Goal: Task Accomplishment & Management: Manage account settings

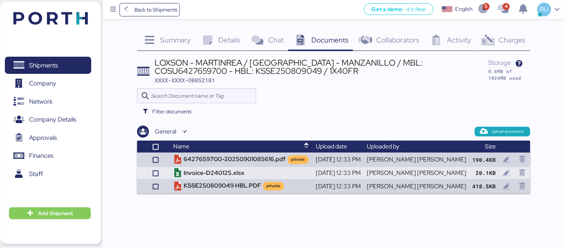
click at [44, 17] on img at bounding box center [50, 18] width 75 height 13
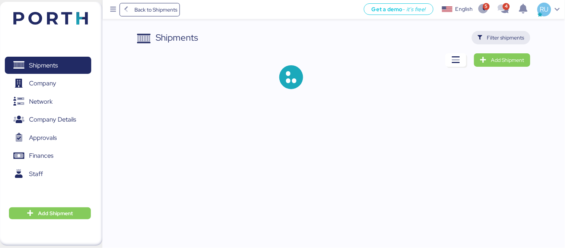
click at [513, 32] on span "Filter shipments" at bounding box center [501, 37] width 47 height 10
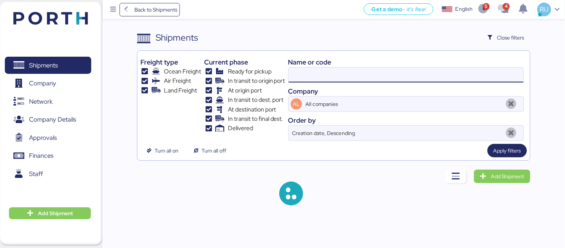
click at [414, 76] on input at bounding box center [406, 74] width 235 height 15
paste input "ONEYTYOFF6699600"
type input "ONEYTYOFF6699600"
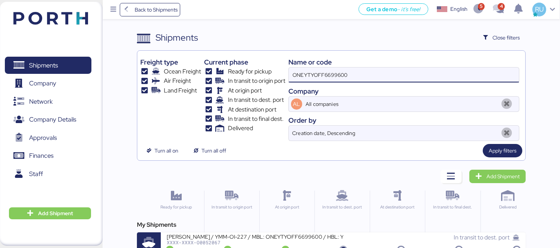
scroll to position [0, 0]
click at [306, 230] on div "My Shipments YAMATO - MURATA / YMM-OI-227 / MBL: ONEYTYOFF6699600 / HBL: YTJTGI…" at bounding box center [331, 238] width 388 height 36
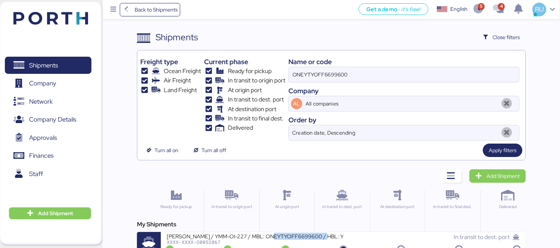
click at [306, 230] on div "My Shipments YAMATO - MURATA / YMM-OI-227 / MBL: ONEYTYOFF6699600 / HBL: YTJTGI…" at bounding box center [331, 238] width 388 height 36
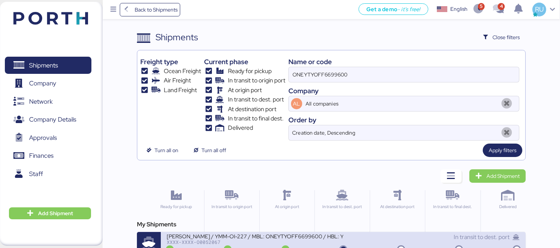
click at [327, 241] on div "XXXX-XXXX-O0052067" at bounding box center [255, 241] width 176 height 5
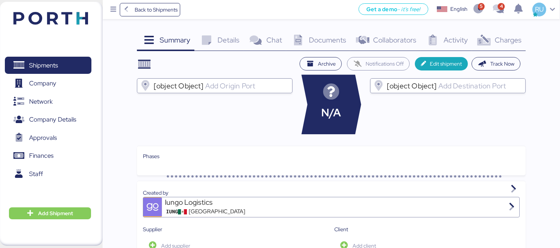
click at [496, 34] on div "Charges 0" at bounding box center [499, 41] width 54 height 20
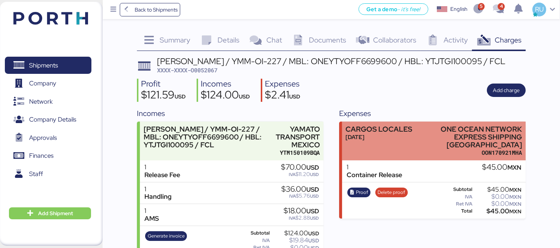
scroll to position [5, 0]
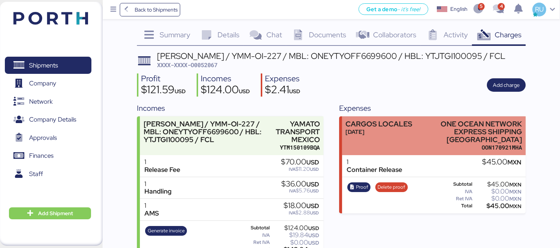
click at [423, 144] on div "OON170921MHA" at bounding box center [469, 148] width 106 height 8
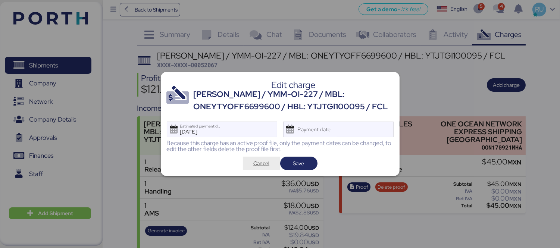
click at [256, 167] on span "Cancel" at bounding box center [261, 163] width 16 height 9
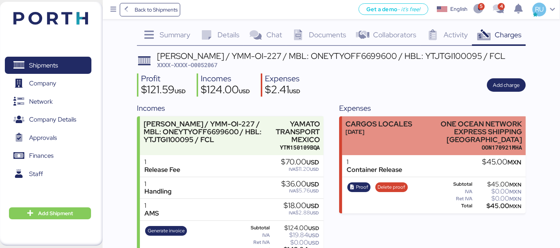
click at [381, 129] on div "[DATE]" at bounding box center [378, 132] width 67 height 8
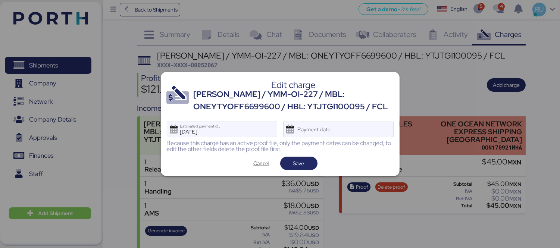
scroll to position [0, 0]
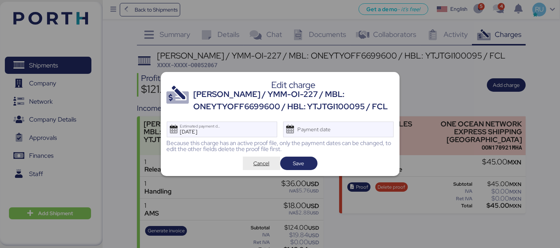
click at [269, 163] on span "Cancel" at bounding box center [261, 163] width 16 height 9
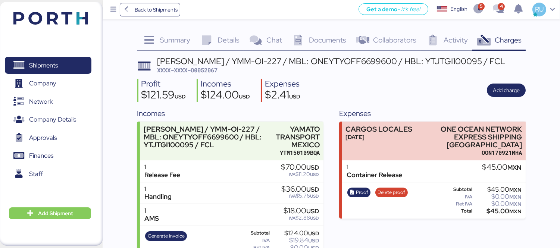
scroll to position [5, 0]
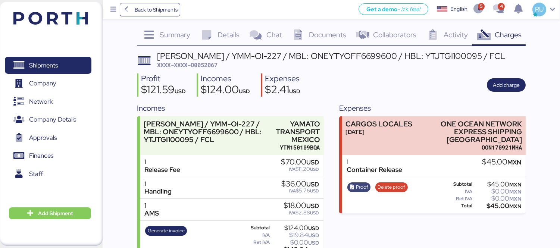
click at [362, 183] on span "Proof" at bounding box center [362, 187] width 12 height 8
click at [393, 183] on span "Delete proof" at bounding box center [391, 187] width 28 height 8
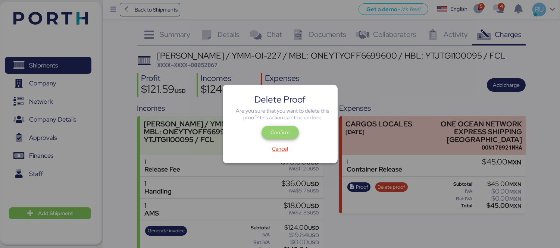
click at [278, 136] on span "Confirm" at bounding box center [279, 132] width 19 height 9
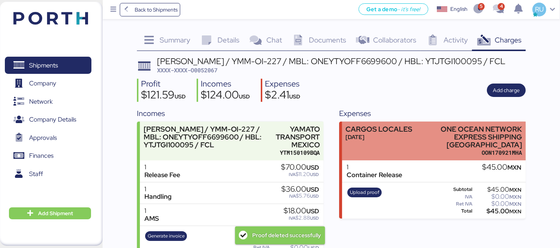
click at [388, 127] on div "CARGOS LOCALES" at bounding box center [378, 129] width 67 height 8
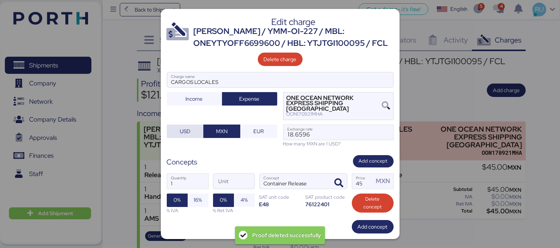
click at [195, 126] on span "USD" at bounding box center [185, 131] width 25 height 10
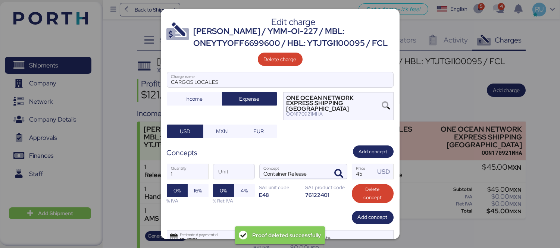
scroll to position [25, 0]
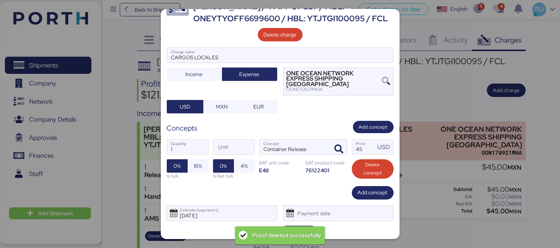
click at [300, 226] on span "Save" at bounding box center [298, 232] width 37 height 13
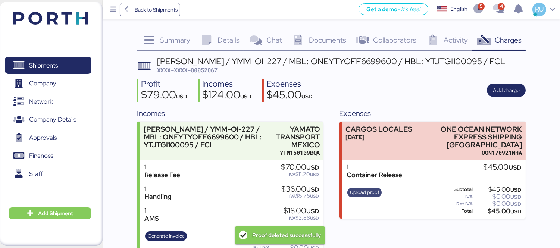
click at [360, 188] on span "Upload proof" at bounding box center [364, 192] width 29 height 8
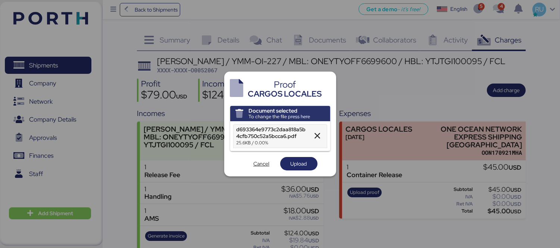
click at [296, 157] on div "Document selected To change the file press here d693364e9773c2daa818a5b4cfb750c…" at bounding box center [280, 138] width 100 height 65
click at [301, 162] on span "Upload" at bounding box center [298, 163] width 16 height 9
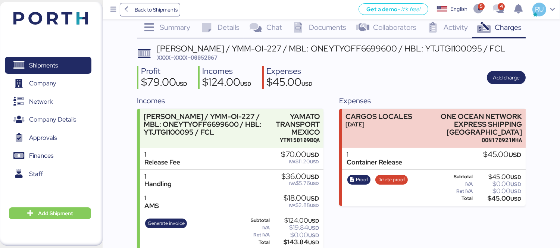
scroll to position [14, 0]
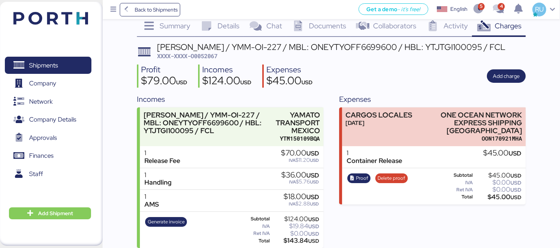
click at [210, 57] on span "XXXX-XXXX-O0052067" at bounding box center [187, 55] width 60 height 7
copy span "O0052067"
click at [429, 76] on div "Profit $79.00 USD Incomes $124.00 USD Expenses $45.00 USD Add charge" at bounding box center [331, 75] width 388 height 23
click at [55, 30] on div "Shipments 0 Company 0 Network 0 Company Details 0 Approvals 0 Finances 0 Staff …" at bounding box center [51, 124] width 103 height 244
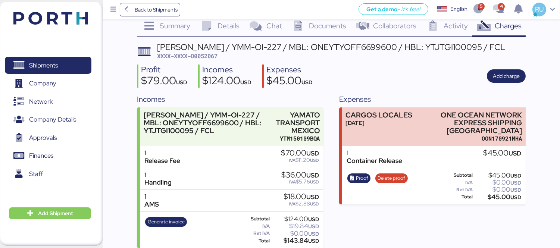
click at [55, 22] on img at bounding box center [50, 18] width 75 height 13
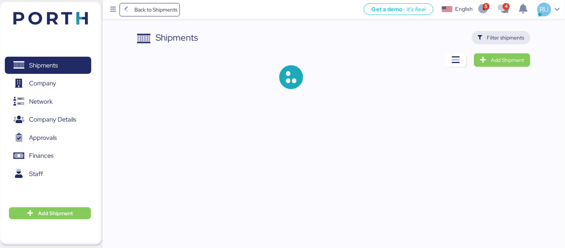
click at [487, 37] on span "Filter shipments" at bounding box center [501, 37] width 47 height 10
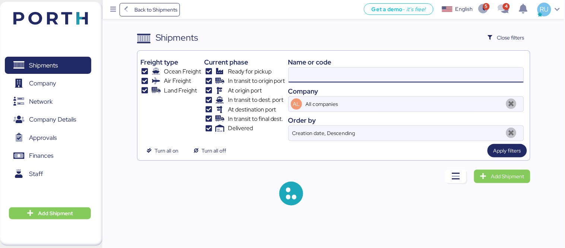
click at [386, 77] on input at bounding box center [406, 74] width 235 height 15
paste input "COSU6426645690"
type input "COSU6426645690"
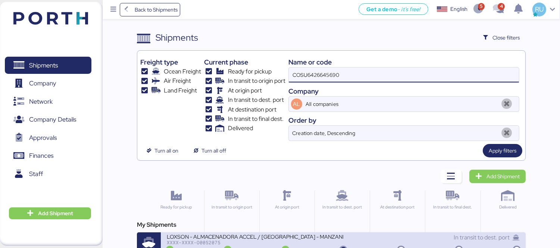
click at [278, 239] on div "LOXSON - ALMACENADORA ACCEL / [GEOGRAPHIC_DATA] - MANZANILLO / MBL: COSU6426645…" at bounding box center [255, 236] width 176 height 6
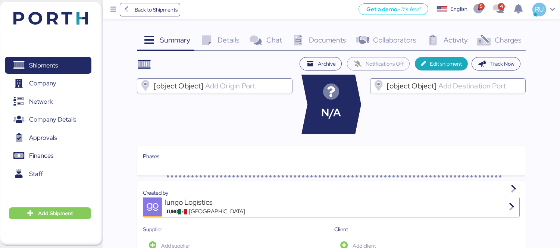
click at [501, 42] on span "Charges" at bounding box center [507, 40] width 27 height 10
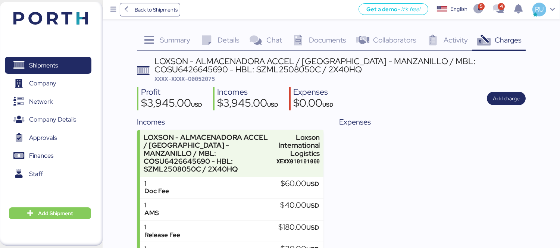
click at [505, 105] on div "Profit $3,945.00 USD Incomes $3,945.00 USD Expenses $0.00 USD Add charge" at bounding box center [331, 98] width 388 height 23
click at [504, 104] on span "Add charge" at bounding box center [505, 98] width 39 height 13
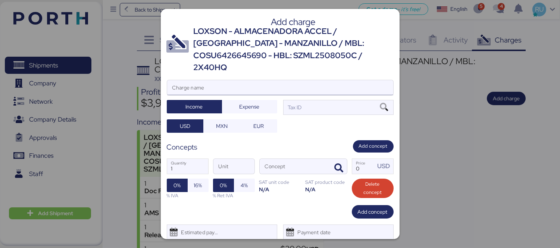
click at [357, 80] on input "Charge name" at bounding box center [280, 87] width 226 height 15
type input "c"
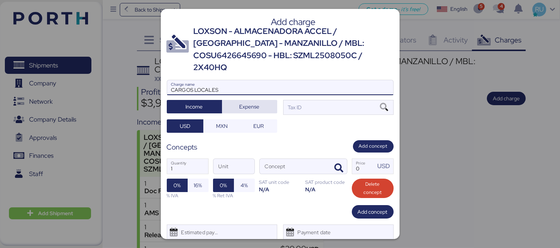
type input "CARGOS LOCALES"
click at [256, 100] on span "Expense" at bounding box center [249, 106] width 55 height 13
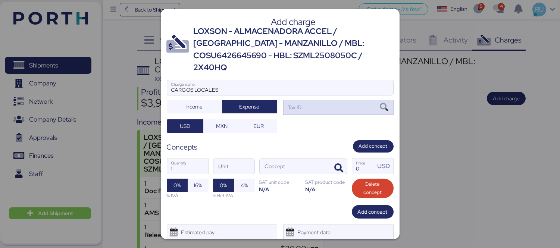
click at [315, 100] on div "Tax ID" at bounding box center [338, 107] width 110 height 15
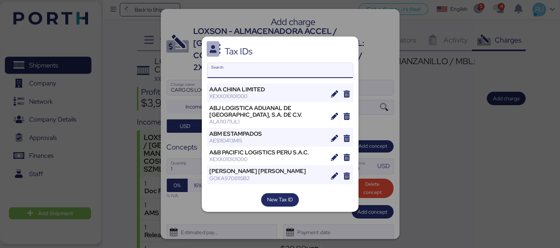
click at [296, 69] on input "Search" at bounding box center [279, 70] width 145 height 15
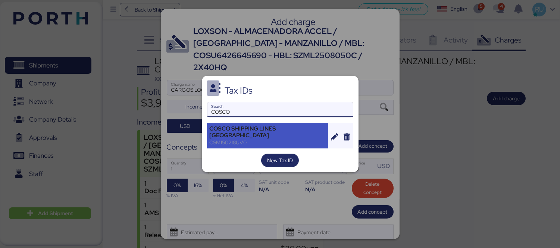
type input "COSCO"
click at [245, 141] on div "CSM150218UV0" at bounding box center [267, 142] width 116 height 7
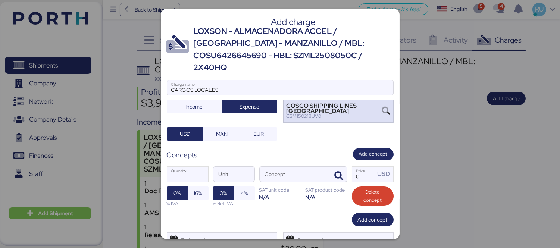
scroll to position [21, 0]
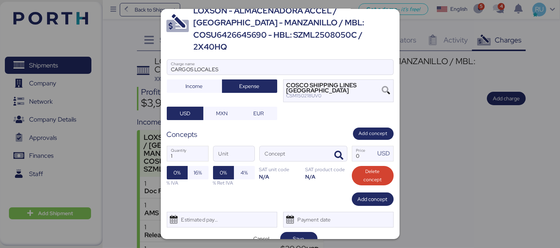
click at [259, 236] on div "Add charge LOXSON - ALMACENADORA ACCEL / [GEOGRAPHIC_DATA] - MANZANILLO / MBL: …" at bounding box center [280, 124] width 239 height 230
click at [262, 234] on span "Cancel" at bounding box center [261, 238] width 16 height 9
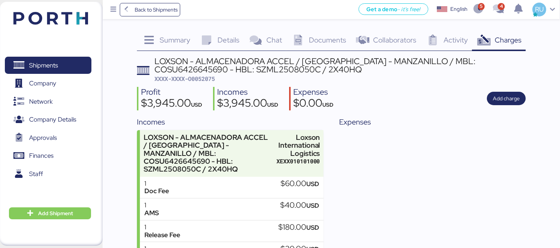
click at [480, 54] on div "Summary 0 Details 0 Chat 0 Documents 0 Collaborators 0 Activity 0 Charges 0 LOX…" at bounding box center [331, 176] width 388 height 291
copy div "COSU6426645690"
click at [487, 96] on span "Add charge" at bounding box center [505, 98] width 39 height 13
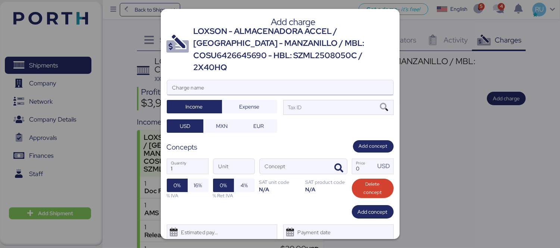
click at [351, 80] on input "Charge name" at bounding box center [280, 87] width 226 height 15
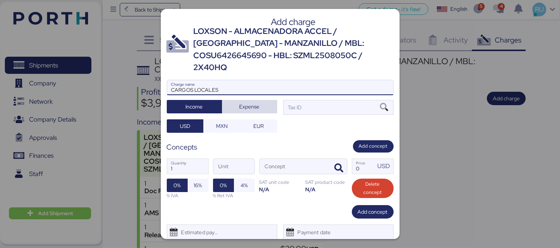
click at [258, 101] on span "Expense" at bounding box center [249, 106] width 43 height 10
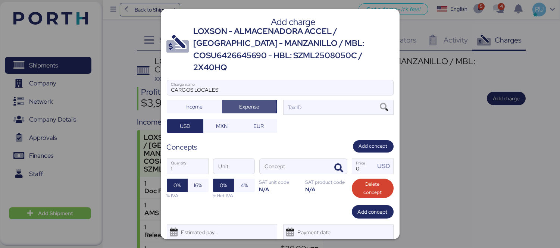
click at [306, 95] on div at bounding box center [280, 98] width 226 height 7
click at [306, 90] on input "CARGOS LOCALES" at bounding box center [280, 87] width 226 height 15
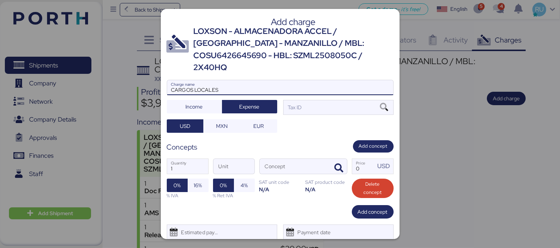
click at [306, 95] on div at bounding box center [280, 98] width 226 height 7
click at [306, 90] on input "CARGOS LOCALES" at bounding box center [280, 87] width 226 height 15
type input "CARGOS LOCALES"
click at [319, 100] on div "Tax ID" at bounding box center [338, 107] width 110 height 15
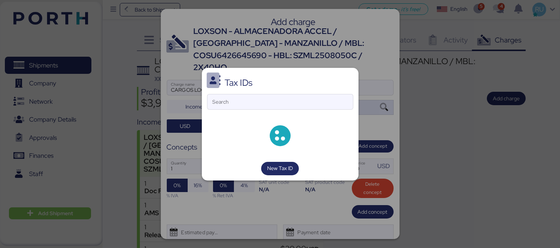
type input "S"
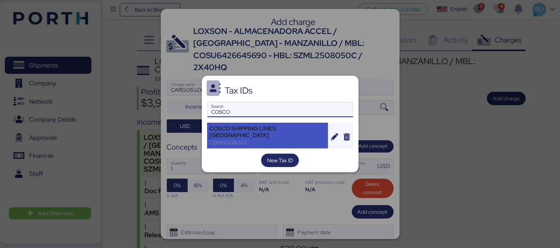
type input "COSCO"
click at [283, 139] on div "CSM150218UV0" at bounding box center [267, 142] width 116 height 7
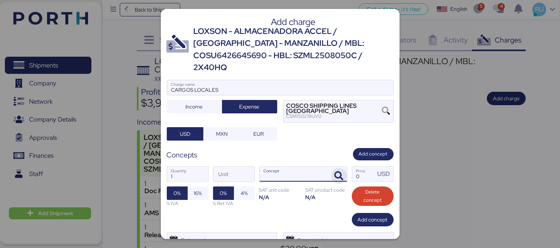
click at [338, 168] on span "button" at bounding box center [339, 176] width 16 height 16
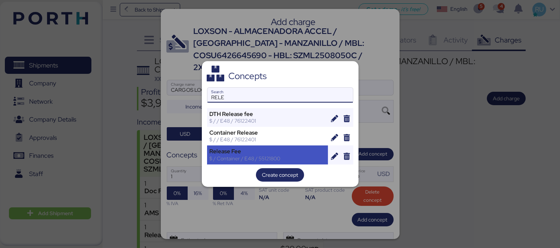
type input "RELE"
click at [294, 160] on div "$ / Container / E48 / 55121800" at bounding box center [267, 158] width 116 height 7
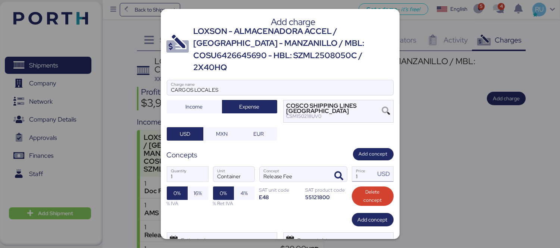
click at [355, 167] on input "1" at bounding box center [363, 174] width 23 height 15
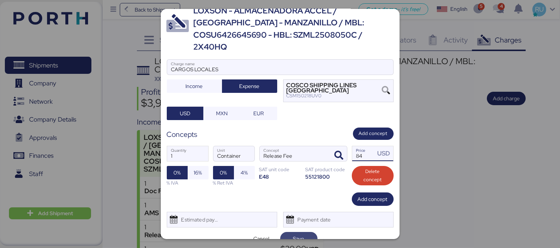
type input "84"
click at [296, 234] on span "Save" at bounding box center [298, 238] width 11 height 9
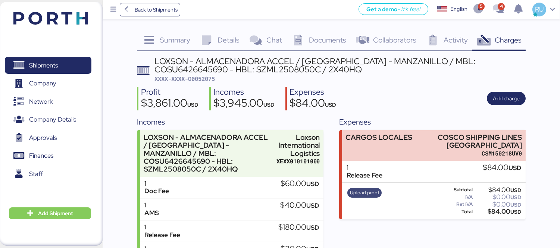
click at [364, 191] on span "Upload proof" at bounding box center [364, 193] width 29 height 8
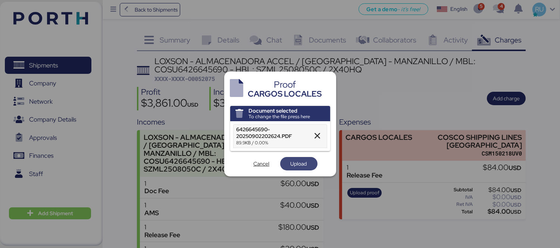
click at [296, 166] on span "Upload" at bounding box center [298, 163] width 16 height 9
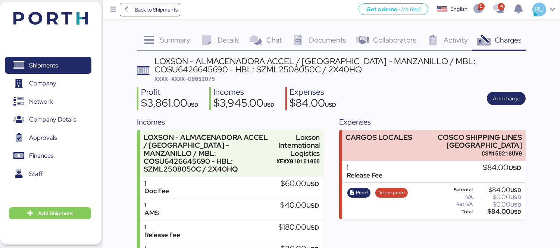
click at [207, 76] on span "XXXX-XXXX-O0052075" at bounding box center [184, 78] width 60 height 7
copy span "O0052075"
click at [437, 112] on div "LOXSON - ALMACENADORA ACCEL / [GEOGRAPHIC_DATA] - MANZANILLO / MBL: COSU6426645…" at bounding box center [331, 189] width 388 height 265
click at [319, 32] on div "Documents 0" at bounding box center [318, 41] width 64 height 20
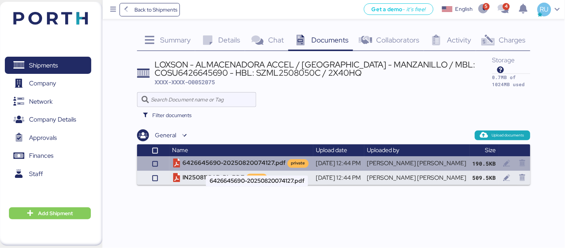
click at [252, 158] on td "6426645690-20250820074127.pdf private" at bounding box center [242, 163] width 144 height 14
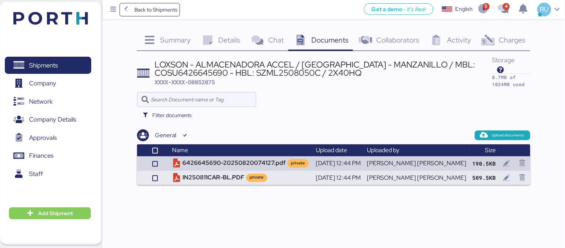
click at [72, 19] on img at bounding box center [50, 18] width 75 height 13
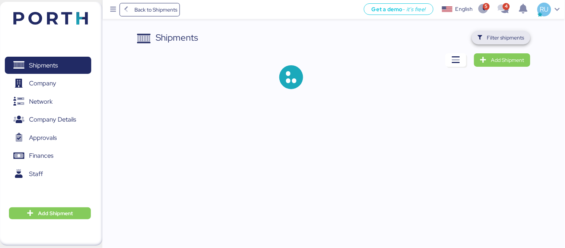
click at [500, 44] on span "Filter shipments" at bounding box center [501, 37] width 59 height 13
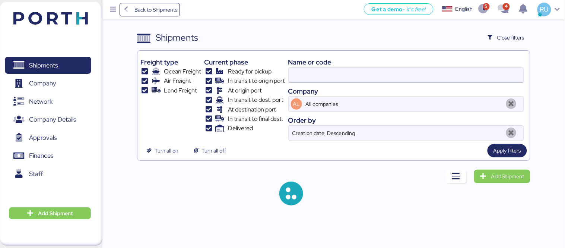
click at [429, 79] on input at bounding box center [406, 74] width 235 height 15
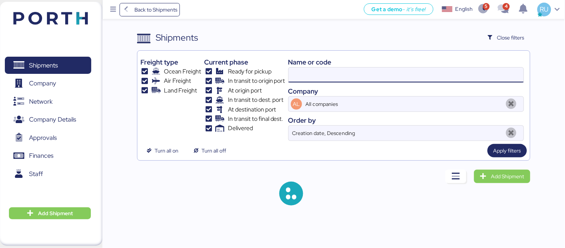
paste input "A0052092"
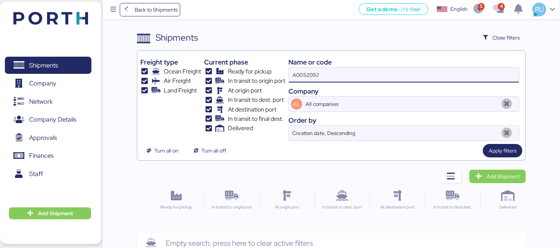
click at [341, 79] on input "A0052092" at bounding box center [404, 74] width 230 height 15
type input "A0052092"
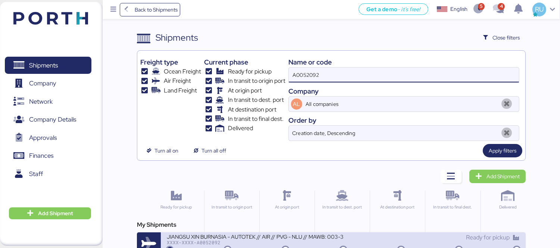
click at [285, 240] on div "XXXX-XXXX-A0052092" at bounding box center [255, 242] width 176 height 5
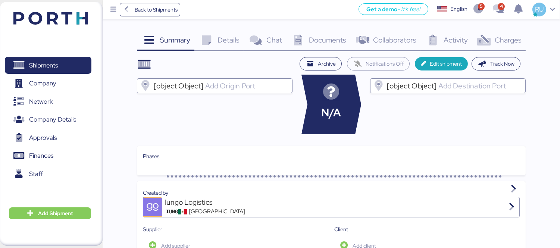
click at [479, 31] on div "Charges 0" at bounding box center [499, 41] width 54 height 20
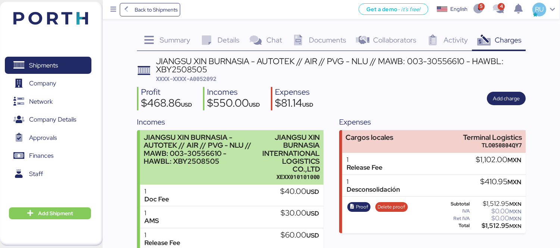
scroll to position [88, 0]
